Goal: Communication & Community: Answer question/provide support

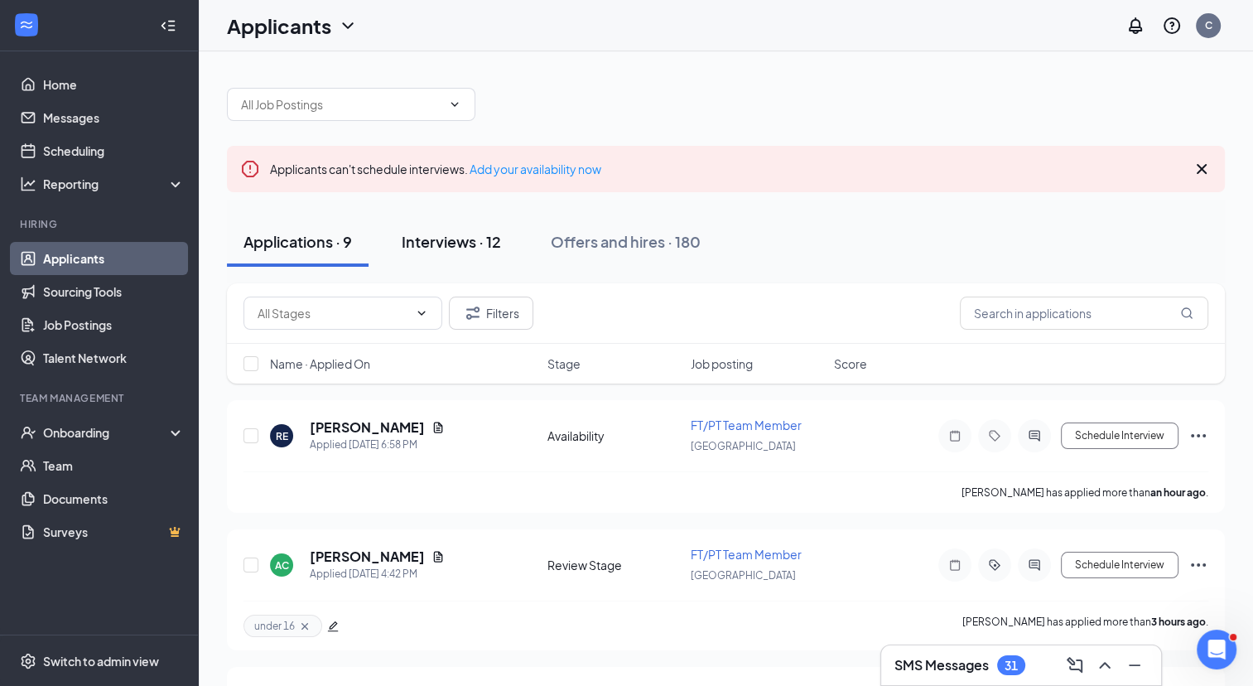
click at [469, 245] on div "Interviews · 12" at bounding box center [451, 241] width 99 height 21
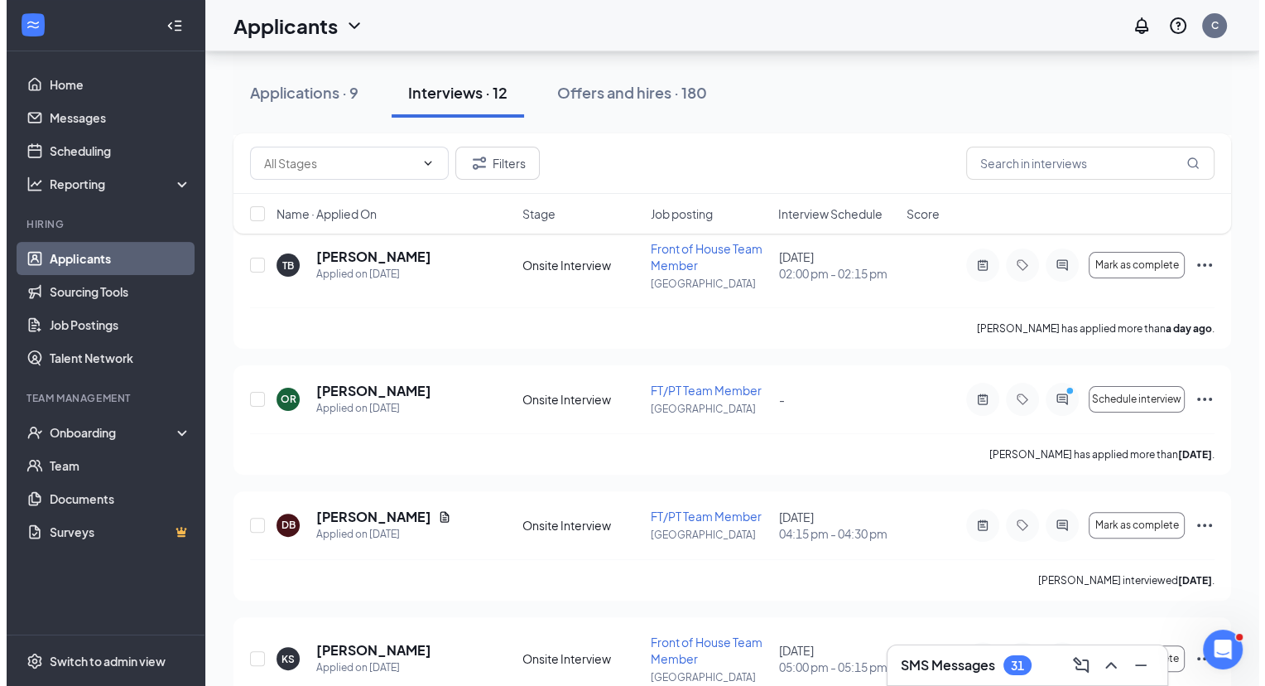
scroll to position [323, 0]
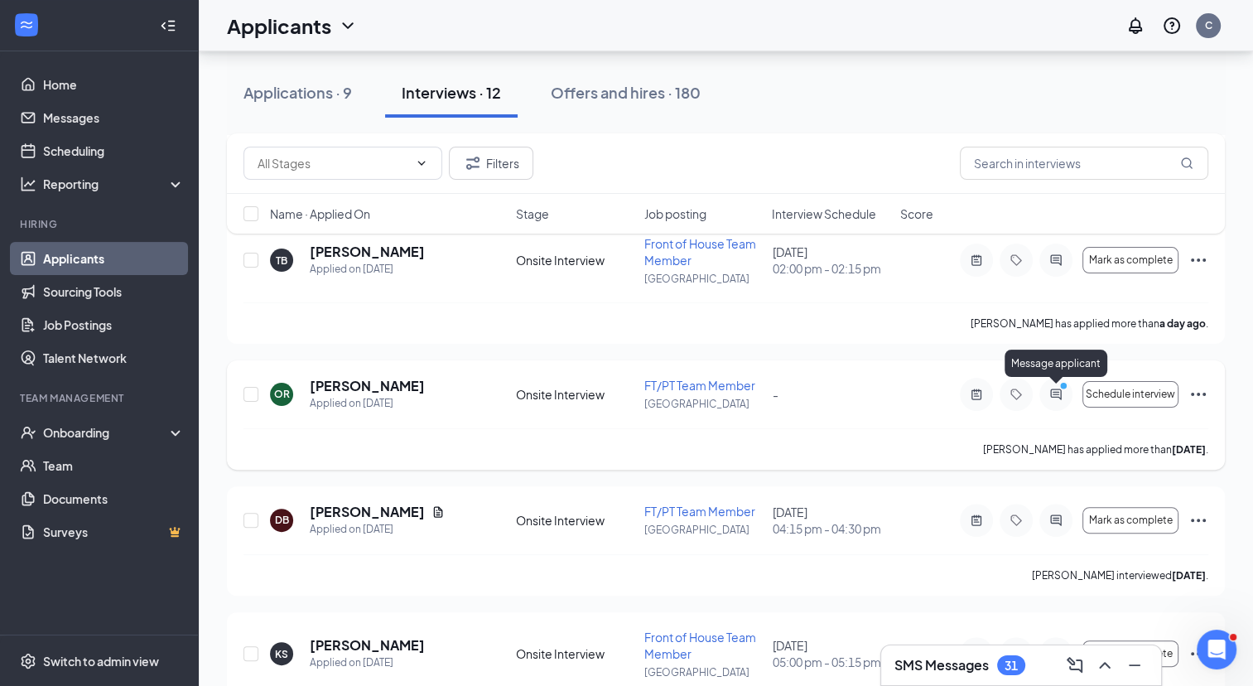
click at [1058, 391] on icon "PrimaryDot" at bounding box center [1066, 387] width 20 height 13
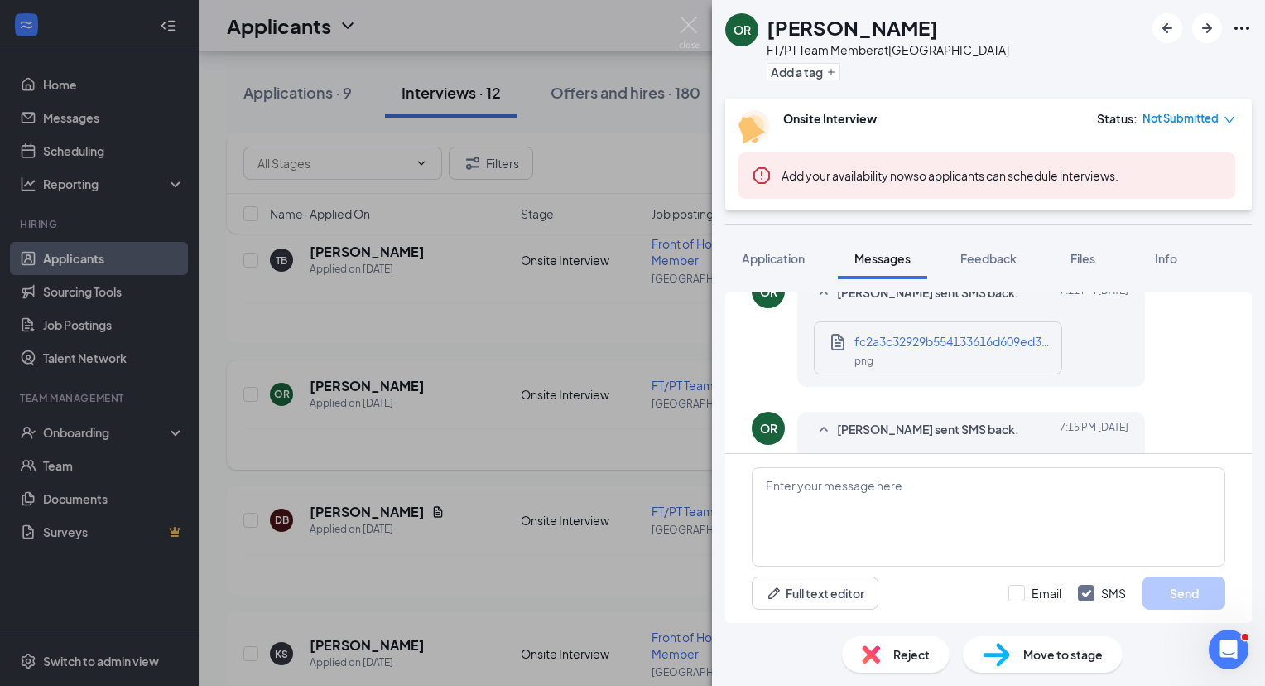
scroll to position [918, 0]
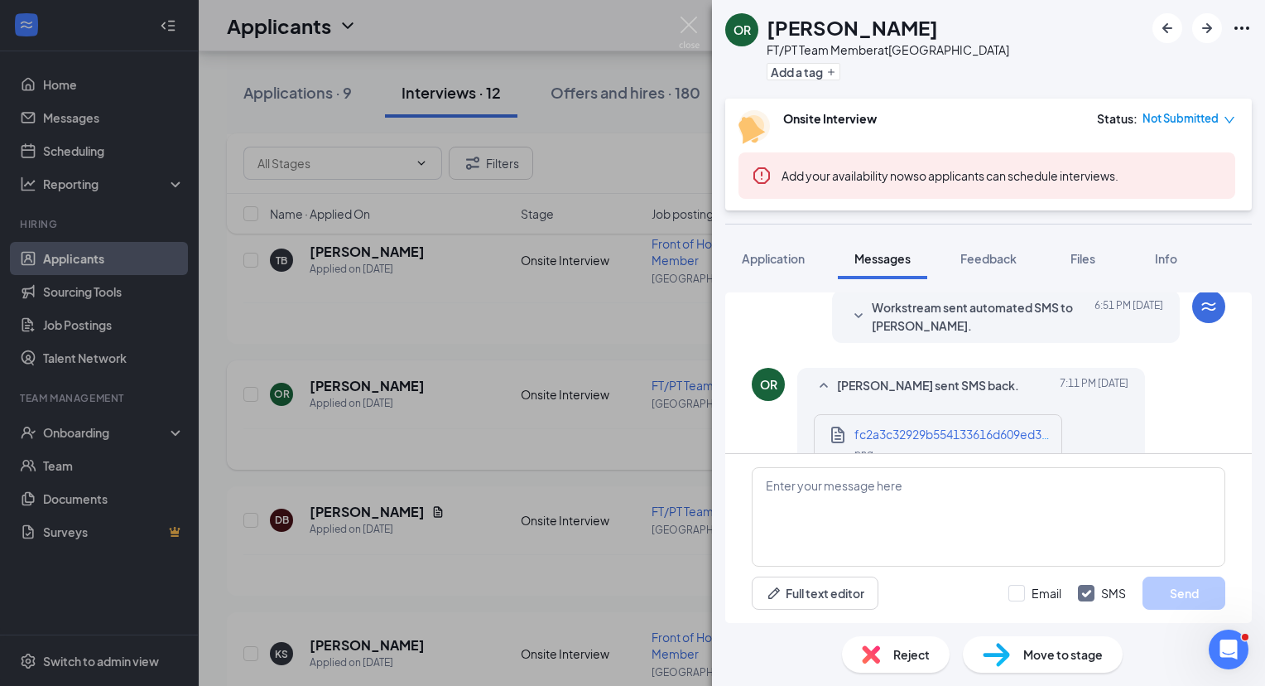
scroll to position [619, 0]
click at [1013, 426] on span "fc2a3c32929b554133616d609ed378a7.png" at bounding box center [974, 433] width 239 height 15
click at [908, 497] on textarea at bounding box center [989, 516] width 474 height 99
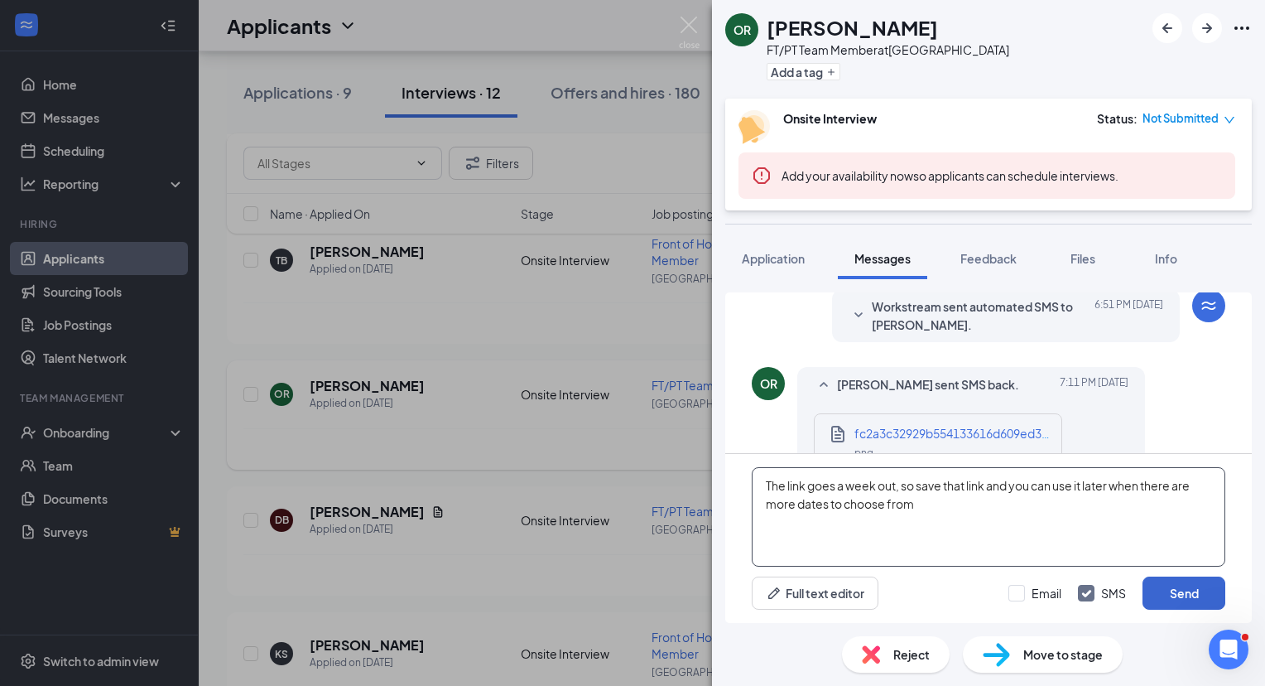
type textarea "The link goes a week out, so save that link and you can use it later when there…"
click at [1198, 596] on button "Send" at bounding box center [1184, 592] width 83 height 33
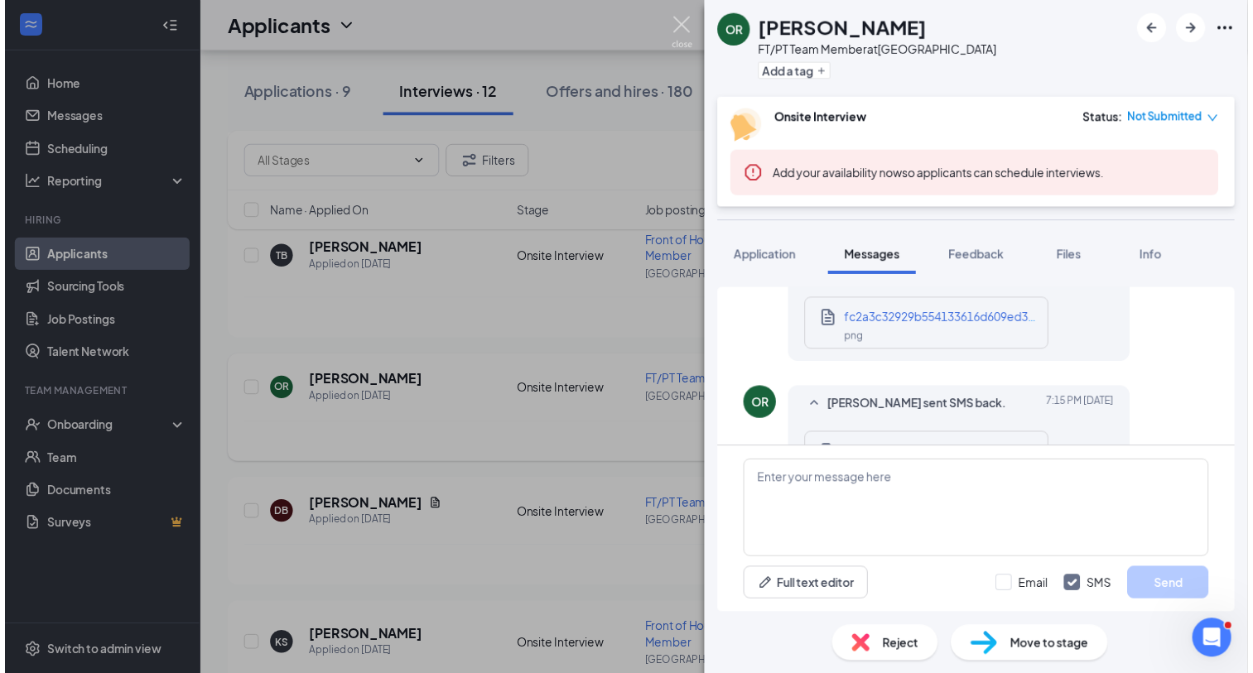
scroll to position [1025, 0]
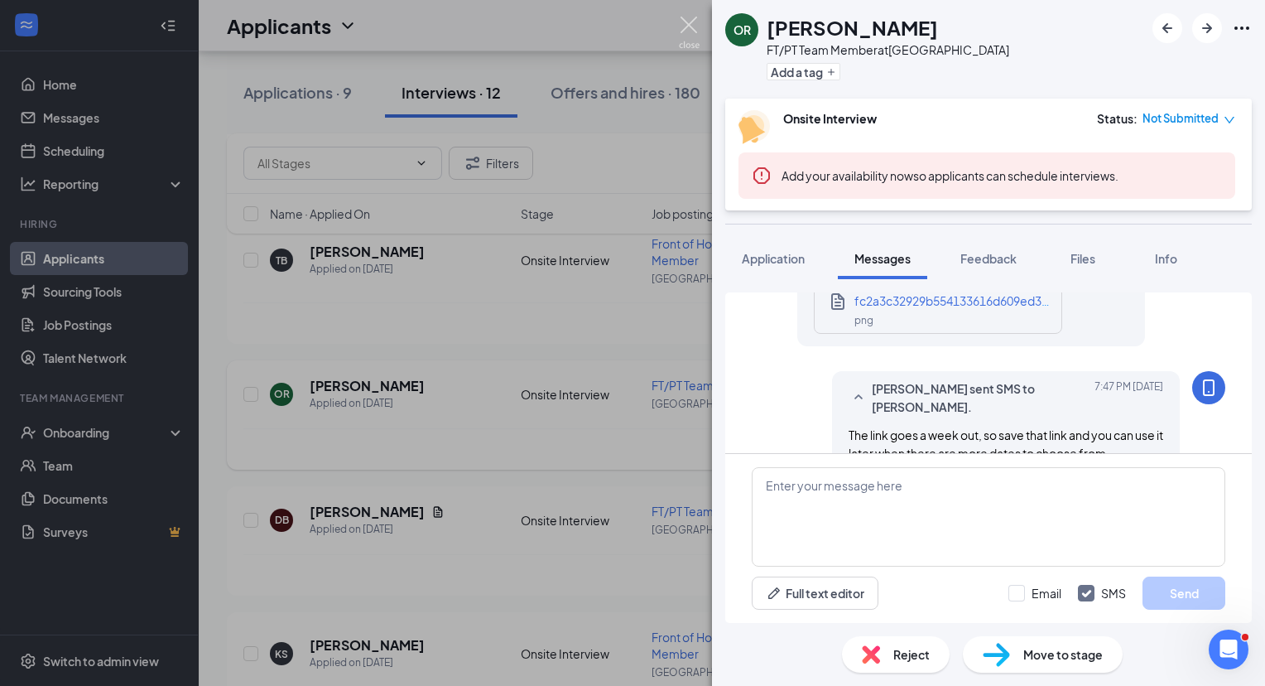
click at [689, 25] on img at bounding box center [689, 33] width 21 height 32
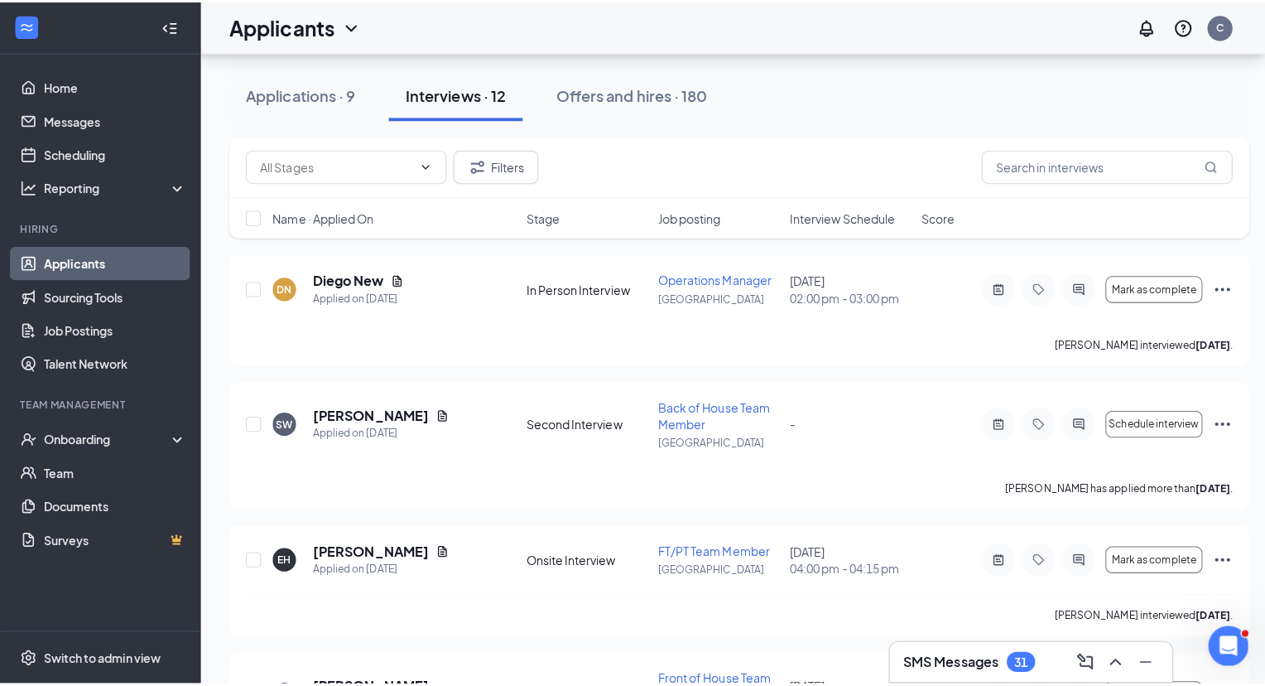
scroll to position [828, 0]
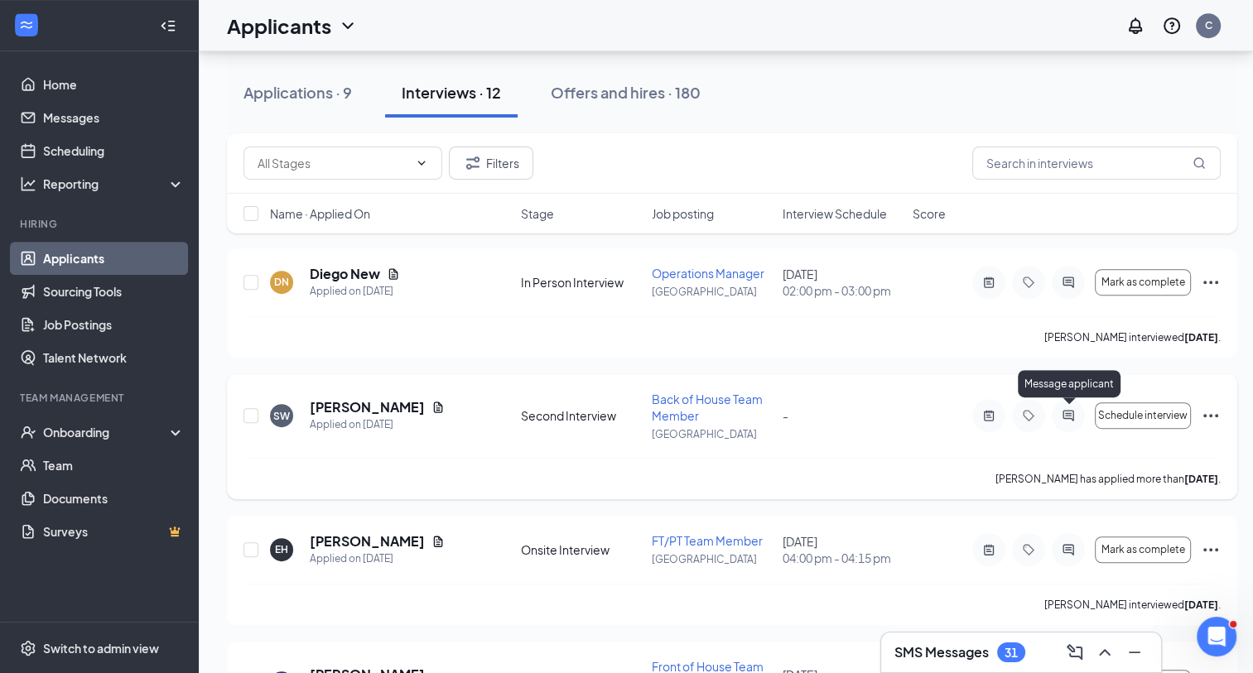
click at [1074, 412] on icon "ActiveChat" at bounding box center [1068, 415] width 20 height 13
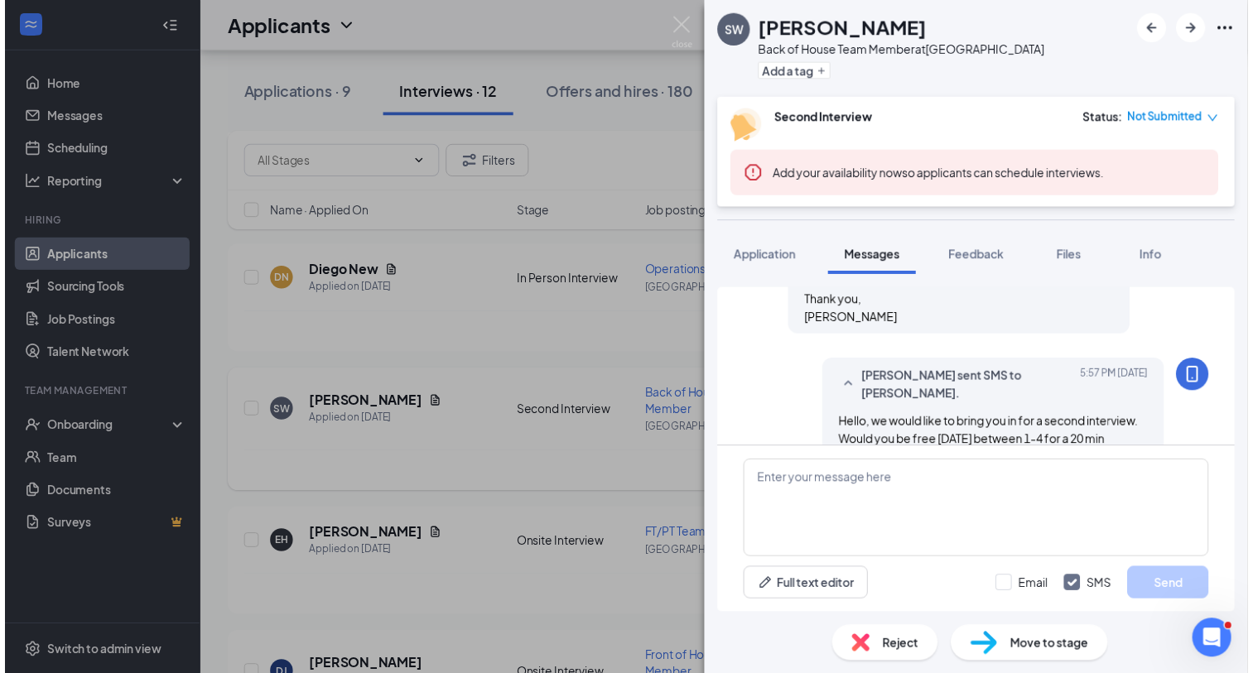
scroll to position [802, 0]
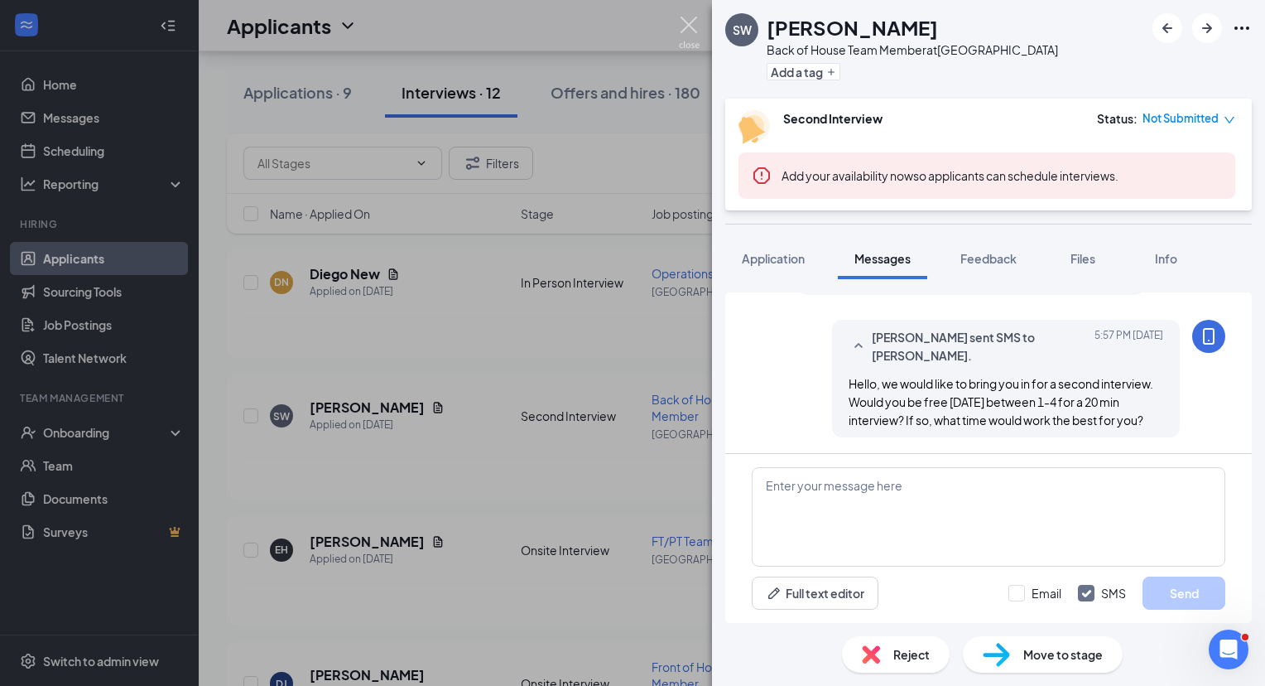
click at [682, 30] on img at bounding box center [689, 33] width 21 height 32
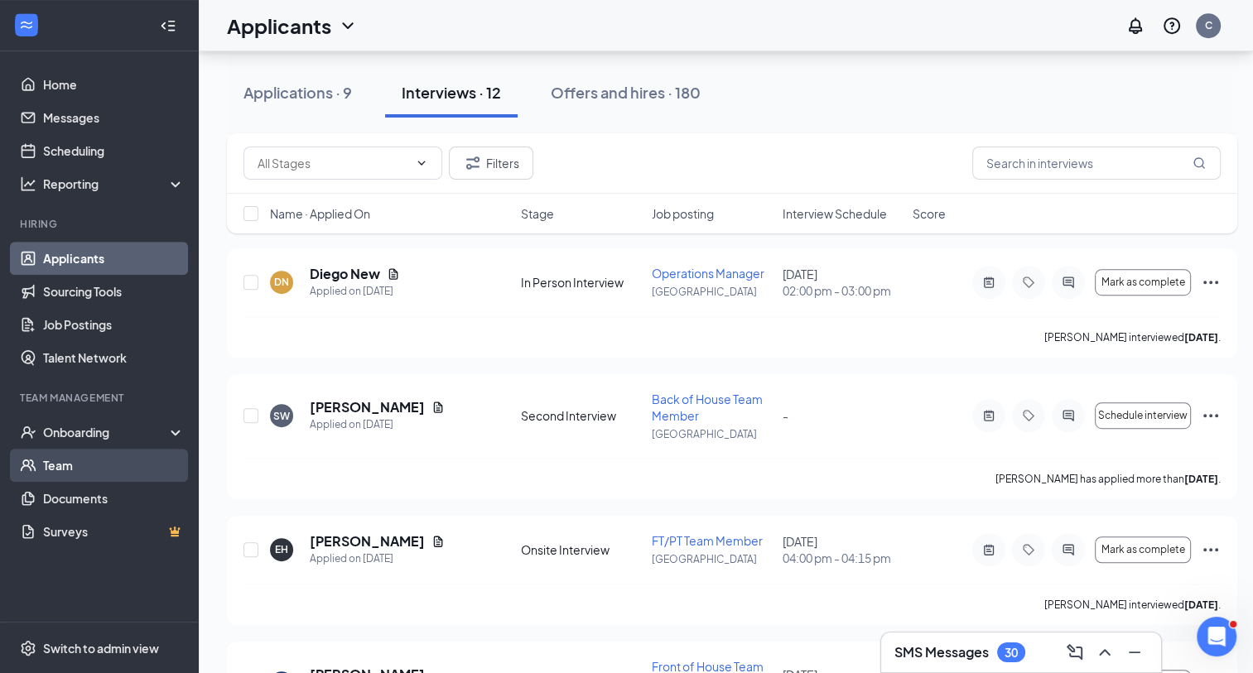
click at [76, 460] on link "Team" at bounding box center [114, 465] width 142 height 33
